Goal: Transaction & Acquisition: Purchase product/service

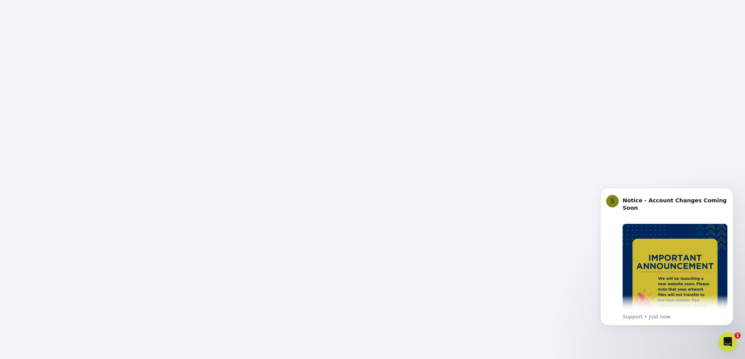
scroll to position [113, 0]
click at [494, 188] on button "Dismiss notification" at bounding box center [731, 190] width 10 height 10
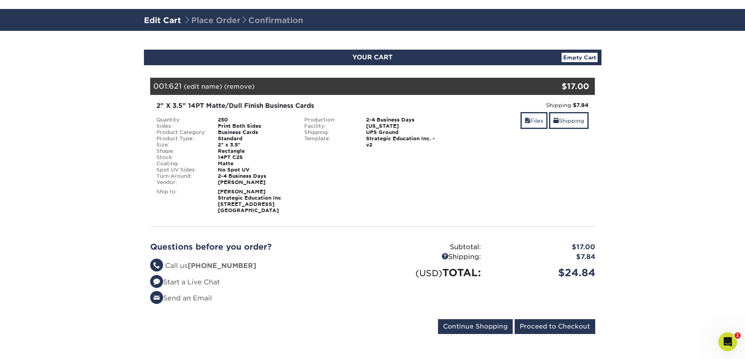
scroll to position [44, 0]
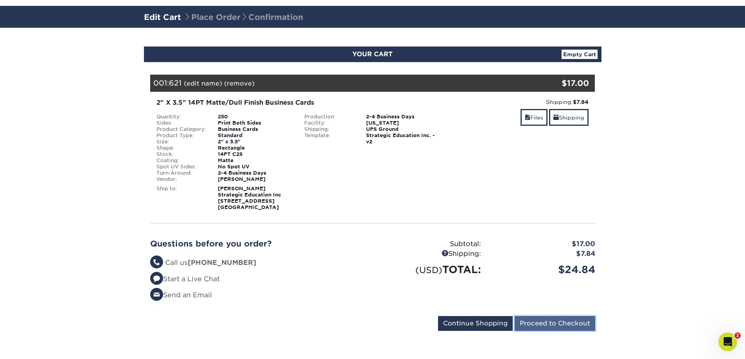
click at [547, 325] on input "Proceed to Checkout" at bounding box center [555, 323] width 81 height 15
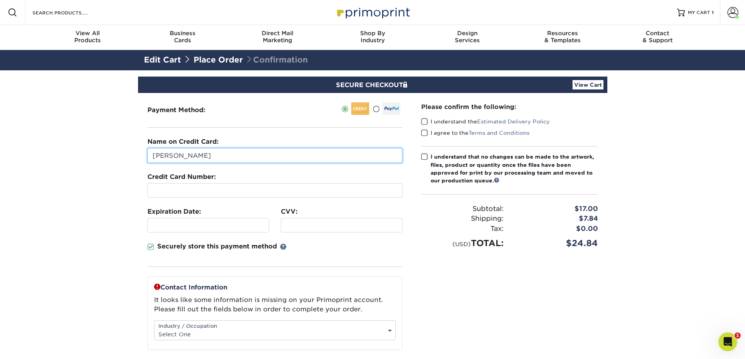
click at [207, 158] on input "[PERSON_NAME]" at bounding box center [274, 155] width 255 height 15
click at [175, 147] on div "Name on Credit Card: S" at bounding box center [274, 150] width 255 height 26
click at [166, 153] on input "S" at bounding box center [274, 155] width 255 height 15
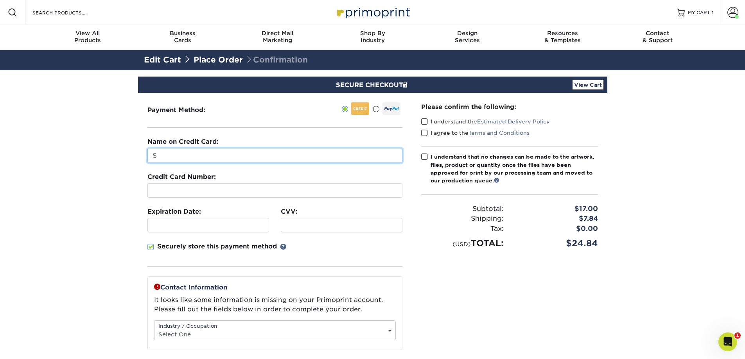
type input "[PERSON_NAME]"
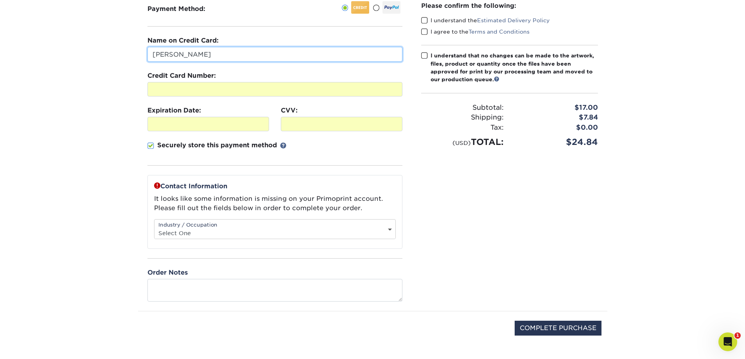
scroll to position [114, 0]
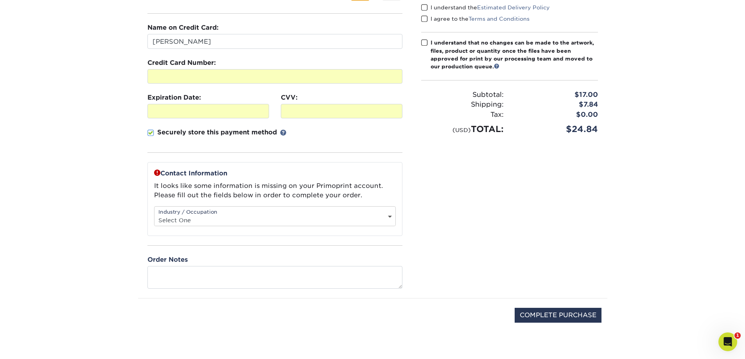
click at [210, 221] on select "Select One Administrative Executive Human Resources Construction Education Ente…" at bounding box center [274, 220] width 241 height 11
select select "6"
click at [154, 215] on select "Select One Administrative Executive Human Resources Construction Education Ente…" at bounding box center [274, 220] width 241 height 11
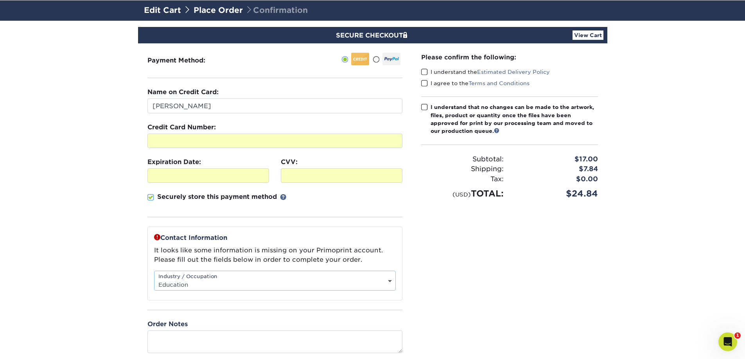
scroll to position [36, 0]
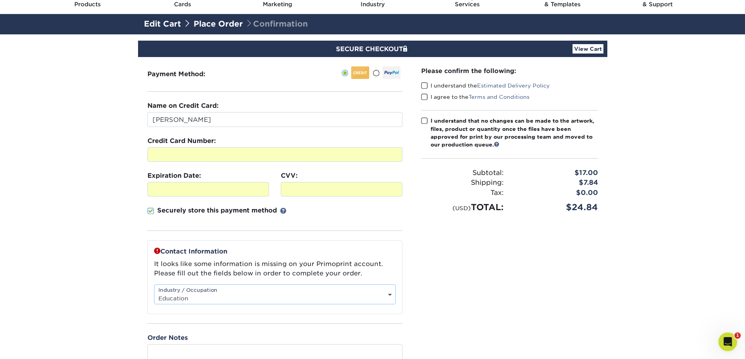
click at [422, 121] on span at bounding box center [424, 120] width 7 height 7
click at [0, 0] on input "I understand that no changes can be made to the artwork, files, product or quan…" at bounding box center [0, 0] width 0 height 0
click at [427, 99] on span at bounding box center [424, 96] width 7 height 7
click at [0, 0] on input "I agree to the Terms and Conditions" at bounding box center [0, 0] width 0 height 0
click at [425, 84] on span at bounding box center [424, 85] width 7 height 7
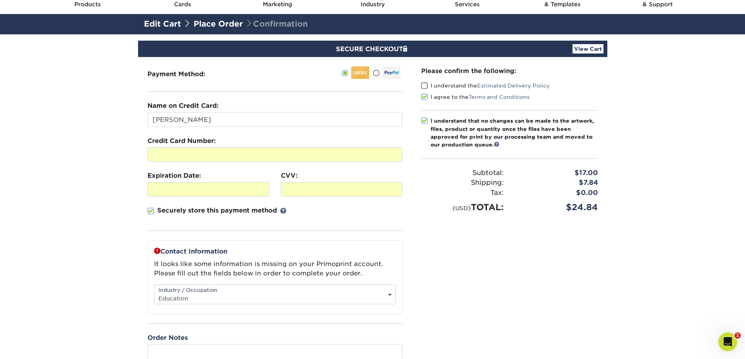
click at [0, 0] on input "I understand the Estimated Delivery Policy" at bounding box center [0, 0] width 0 height 0
click at [180, 183] on div at bounding box center [208, 189] width 122 height 14
click at [92, 233] on section "SECURE CHECKOUT View Cart Payment Method: Name on Credit Card:" at bounding box center [372, 235] width 745 height 403
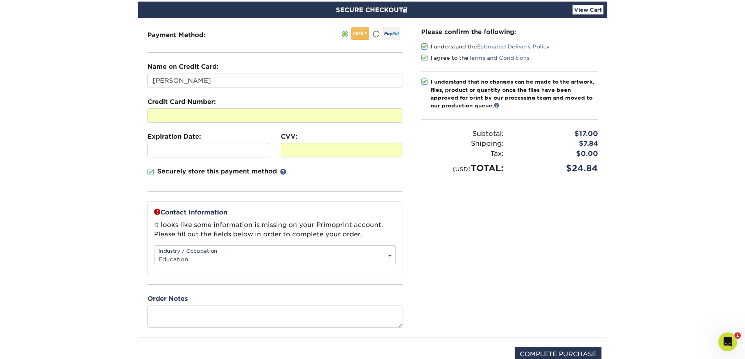
scroll to position [114, 0]
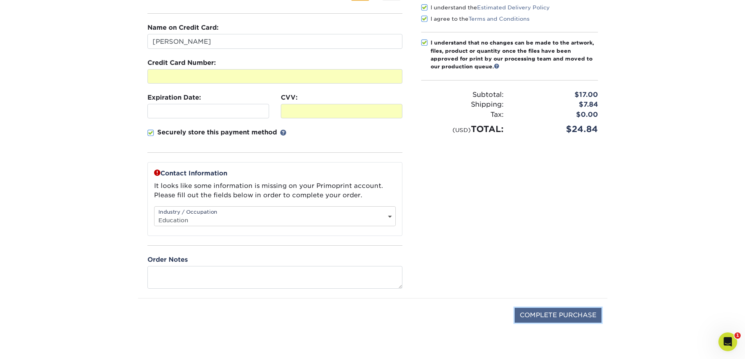
click at [534, 316] on input "COMPLETE PURCHASE" at bounding box center [558, 315] width 87 height 15
type input "PROCESSING, PLEASE WAIT..."
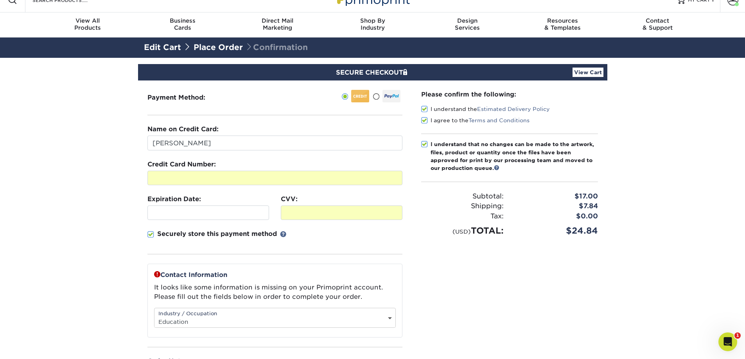
scroll to position [0, 0]
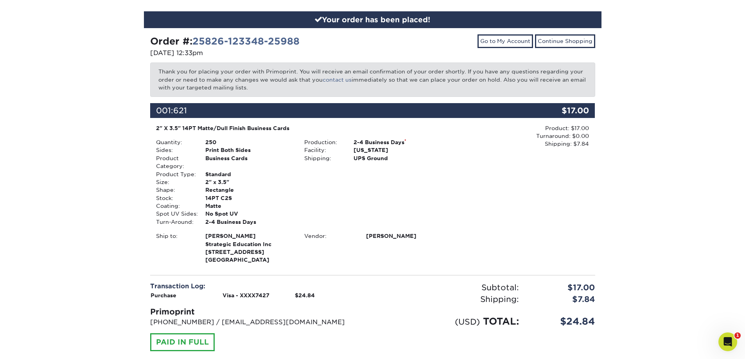
scroll to position [117, 0]
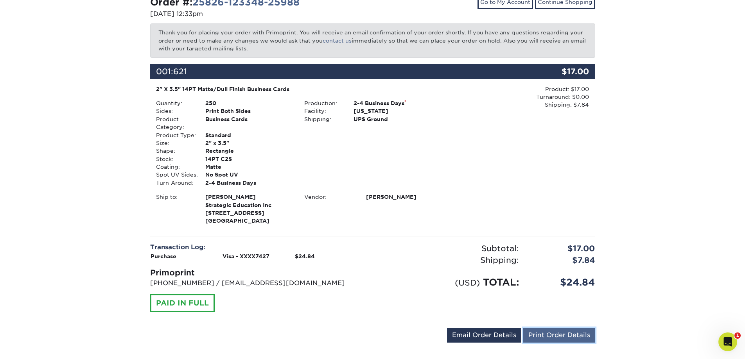
click at [553, 334] on link "Print Order Details" at bounding box center [559, 335] width 72 height 15
